Goal: Transaction & Acquisition: Download file/media

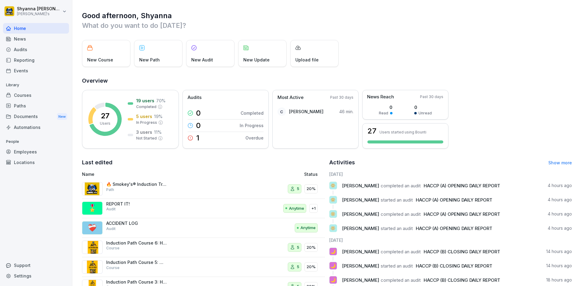
click at [52, 48] on div "Audits" at bounding box center [36, 49] width 66 height 11
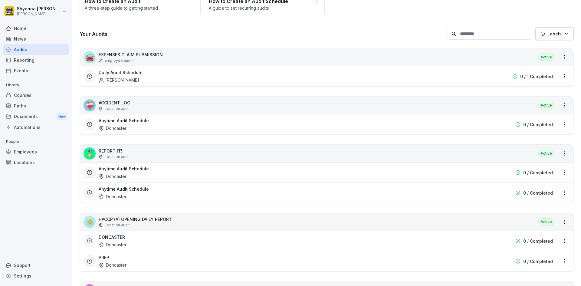
scroll to position [91, 0]
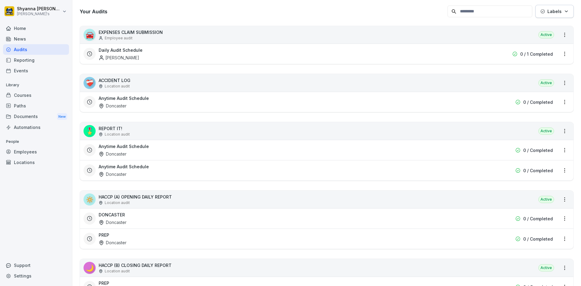
click at [149, 219] on div "DONCASTER Doncaster" at bounding box center [288, 218] width 378 height 14
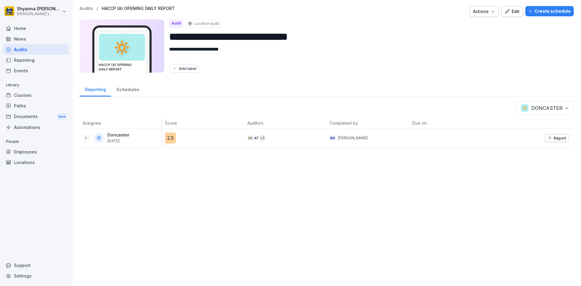
click at [546, 133] on div "Report" at bounding box center [532, 138] width 82 height 18
click at [549, 135] on button "Report" at bounding box center [556, 138] width 24 height 8
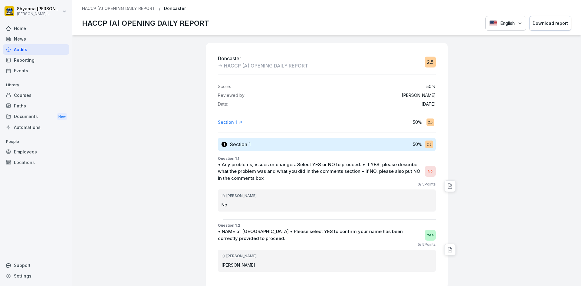
drag, startPoint x: 534, startPoint y: 20, endPoint x: 531, endPoint y: 20, distance: 3.4
click at [532, 20] on button "Download report" at bounding box center [550, 23] width 42 height 15
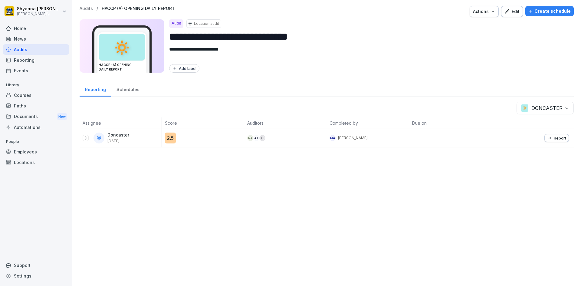
click at [563, 107] on body "**********" at bounding box center [290, 143] width 581 height 286
click at [557, 136] on p "Report" at bounding box center [559, 137] width 12 height 5
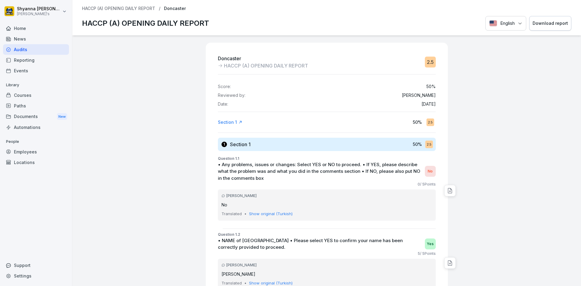
click at [532, 21] on div "Download report" at bounding box center [549, 23] width 35 height 7
